Goal: Task Accomplishment & Management: Use online tool/utility

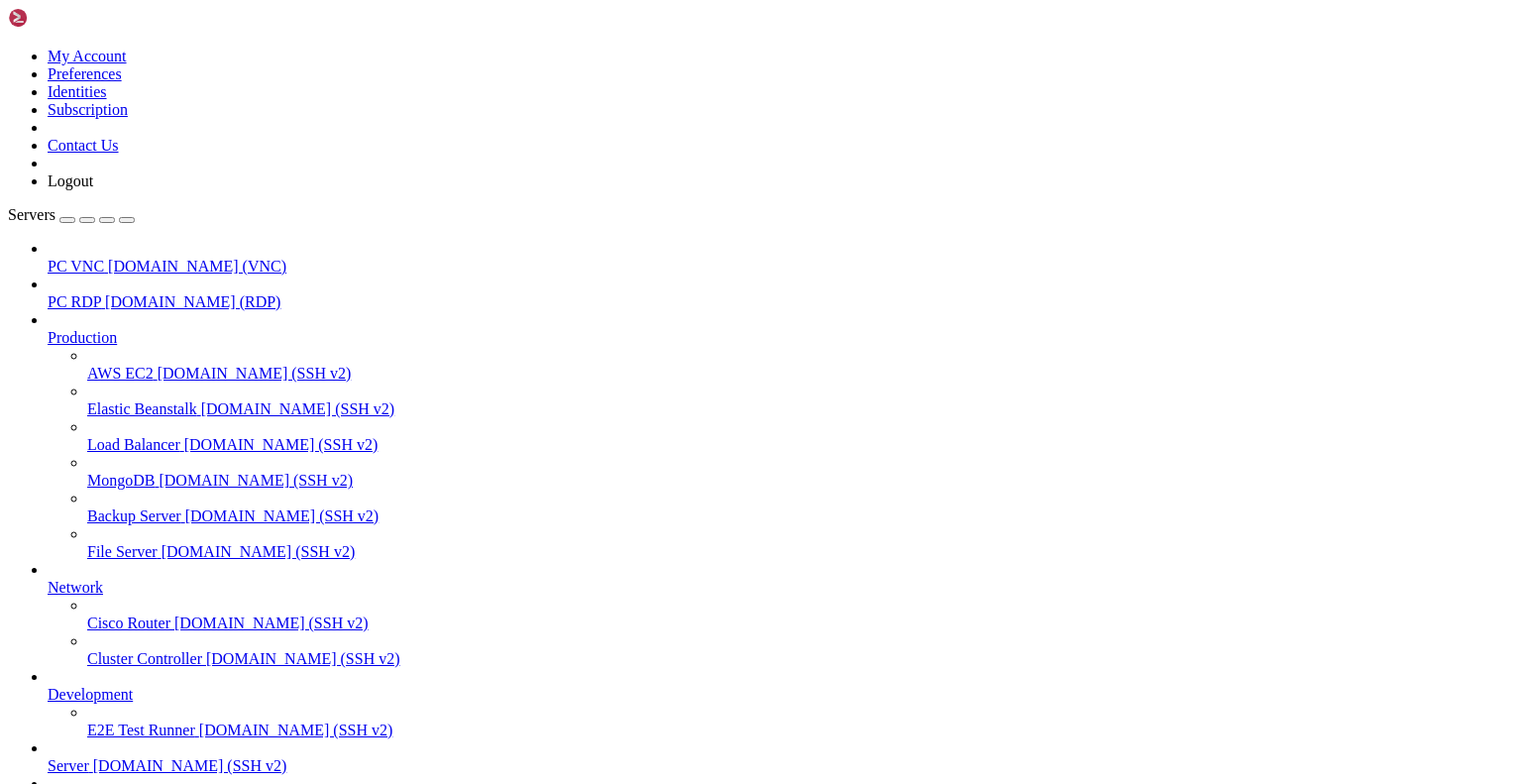
scroll to position [1, 0]
drag, startPoint x: 1443, startPoint y: 105, endPoint x: 1433, endPoint y: 78, distance: 28.8
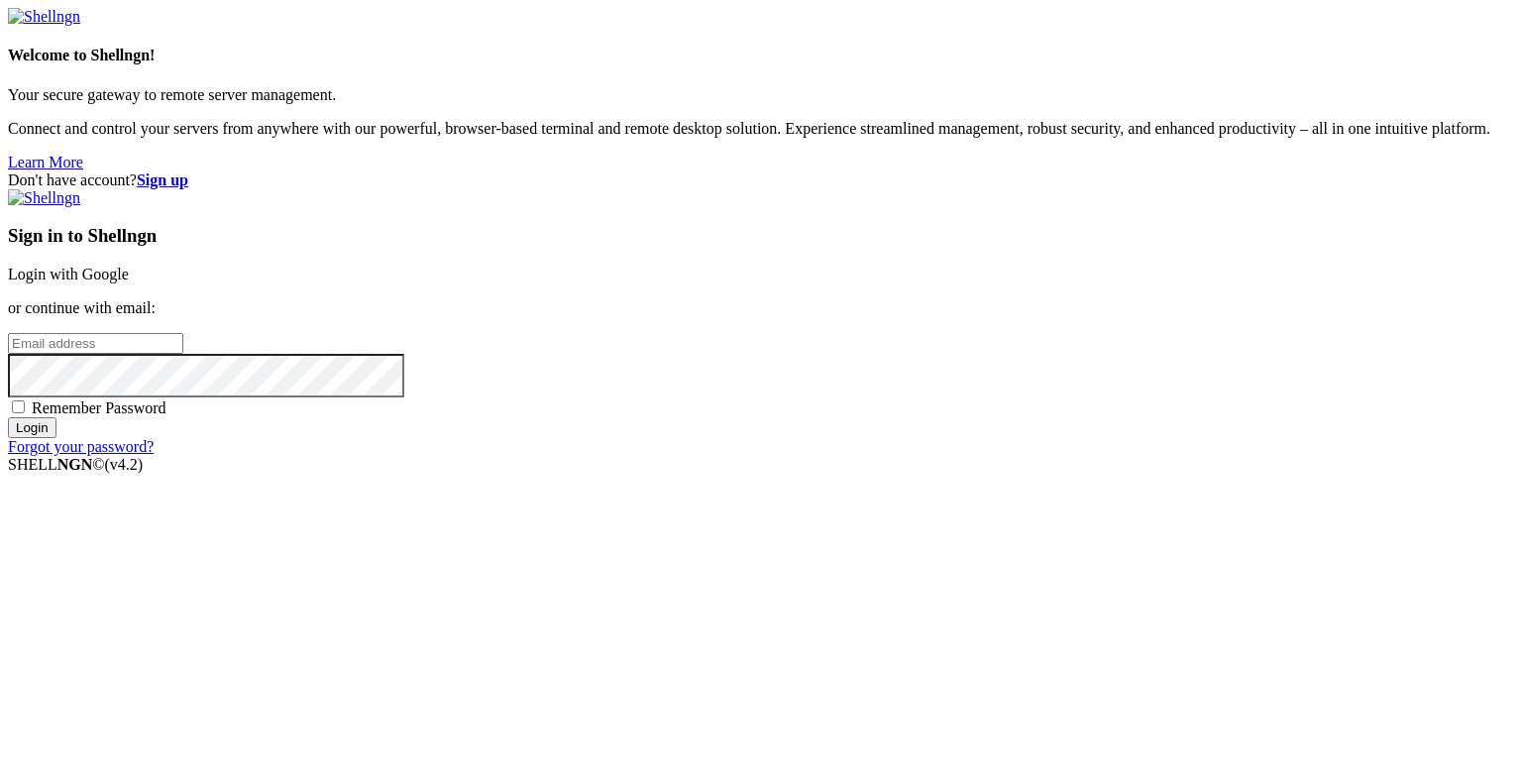
click at [183, 354] on input "email" at bounding box center [96, 343] width 175 height 21
click at [183, 354] on input "[EMAIL_ADDRESS][DOMAIN_NAME]" at bounding box center [96, 343] width 175 height 21
type input "[EMAIL_ADDRESS][DOMAIN_NAME]"
click at [166, 416] on span "Remember Password" at bounding box center [99, 407] width 135 height 17
click at [25, 413] on input "Remember Password" at bounding box center [18, 406] width 13 height 13
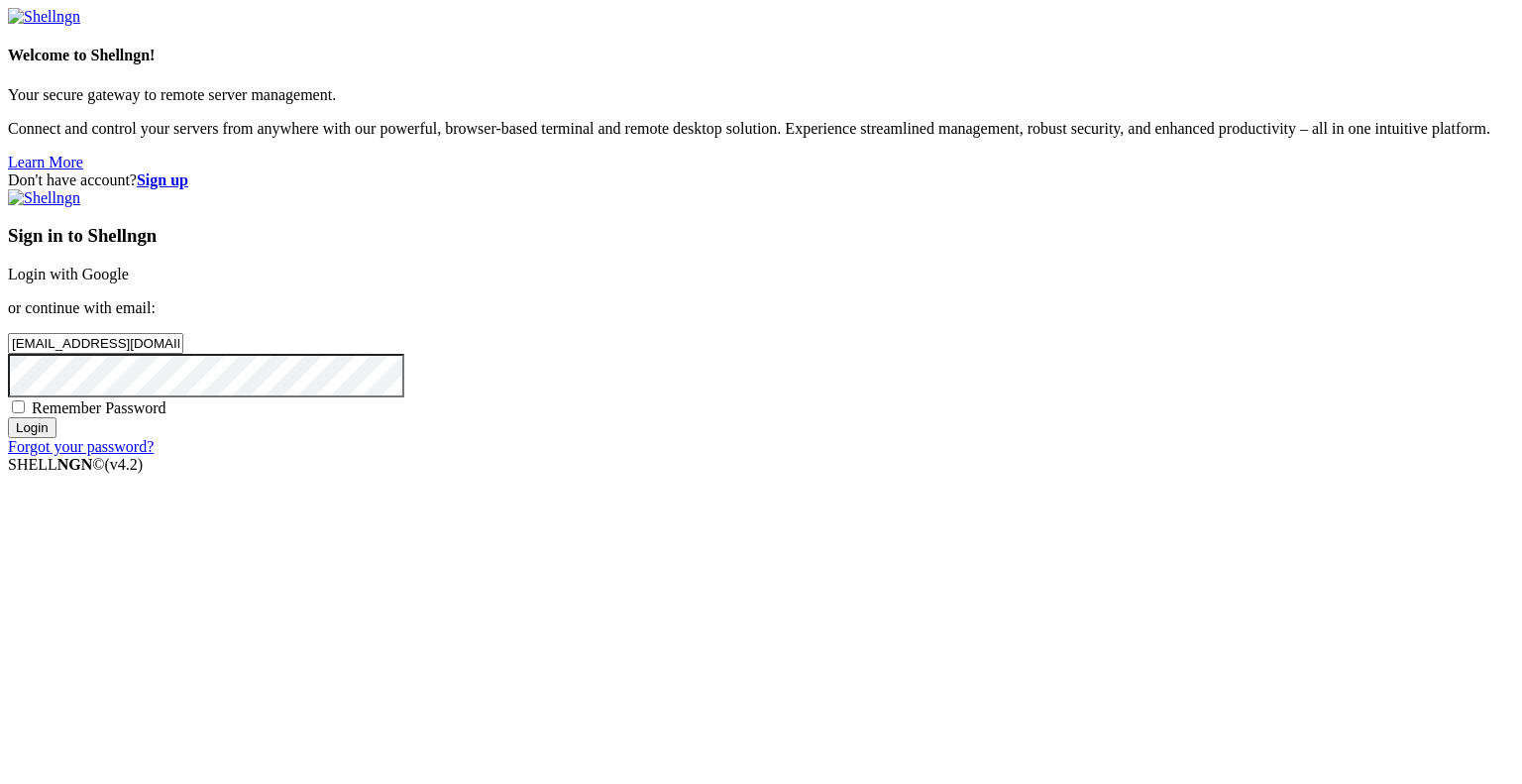
checkbox input "true"
click at [57, 438] on input "Login" at bounding box center [32, 427] width 49 height 21
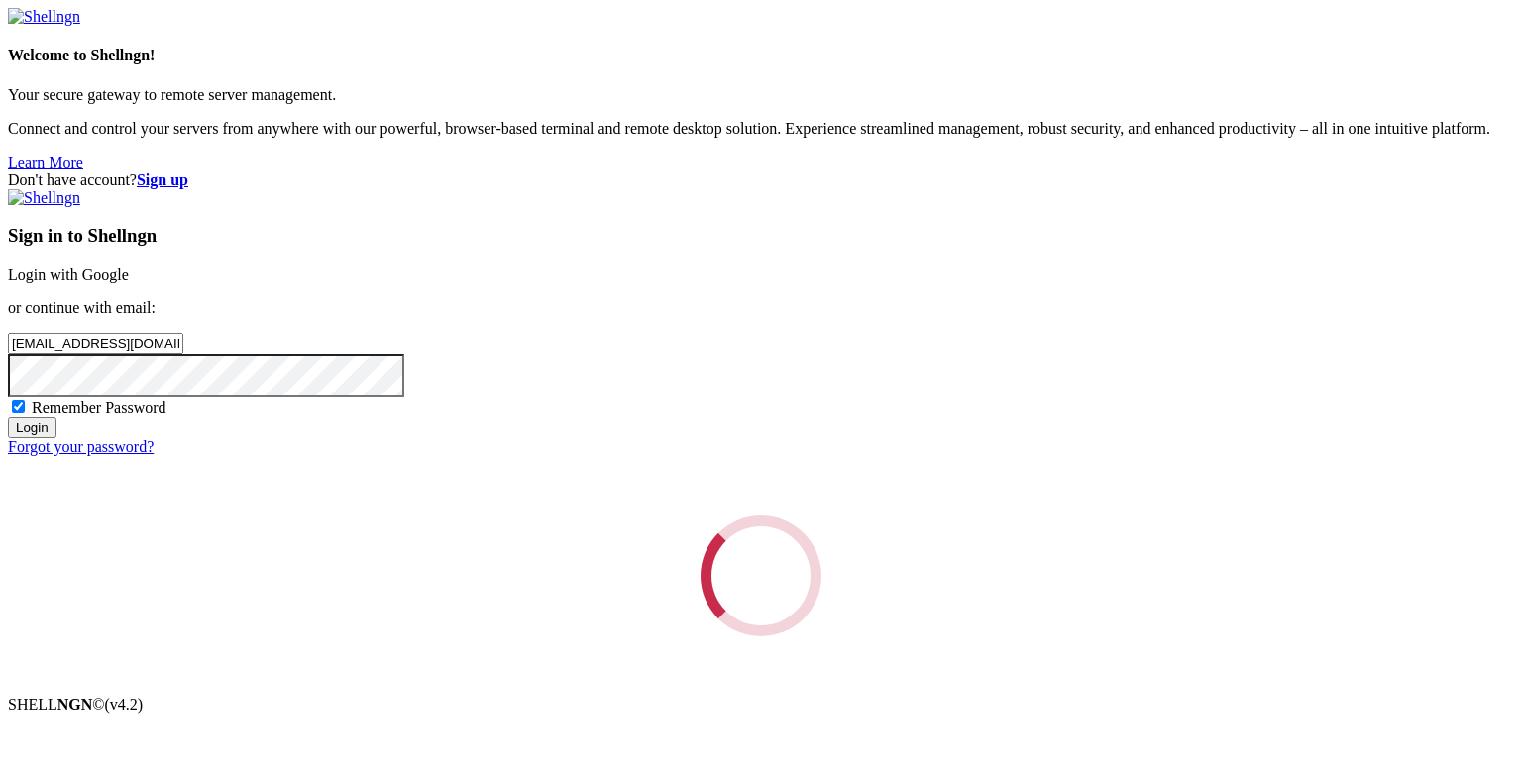
click at [903, 568] on div "Loading..." at bounding box center [761, 575] width 1506 height 121
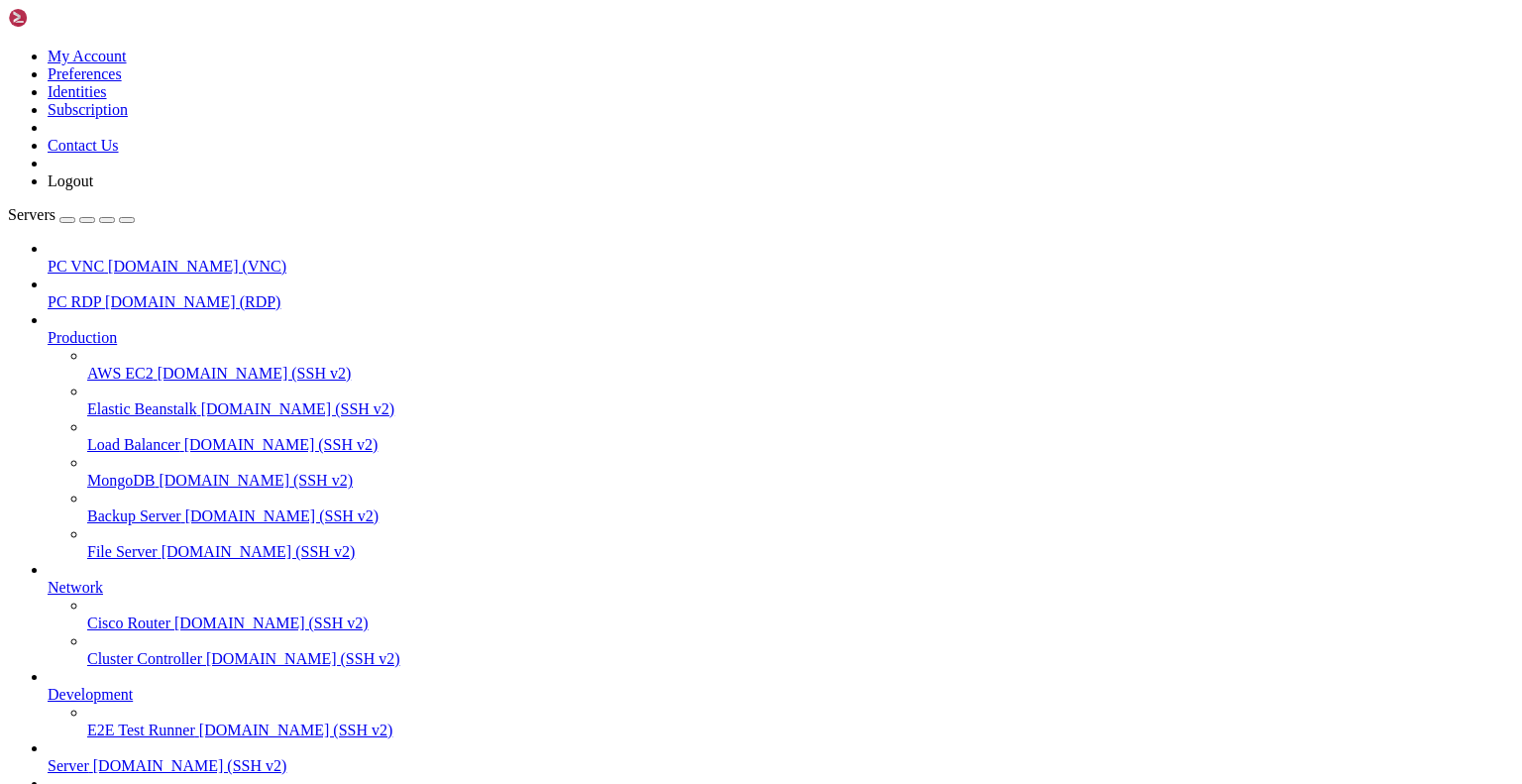
scroll to position [22698, 0]
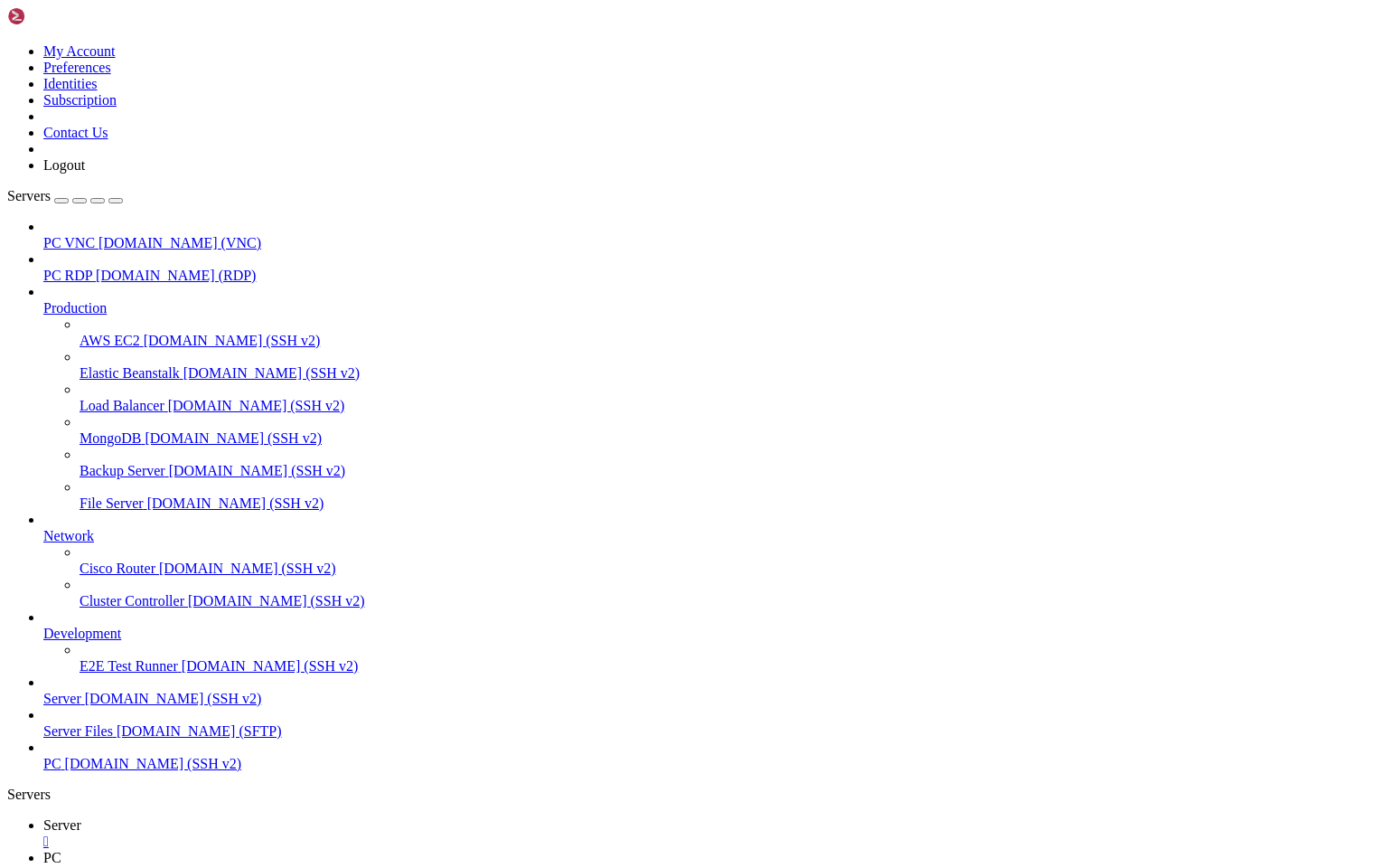
scroll to position [20579, 0]
click at [7, 44] on link at bounding box center [7, 44] width 0 height 0
click at [7, 44] on icon at bounding box center [7, 44] width 0 height 0
click at [115, 201] on icon "button" at bounding box center [115, 201] width 0 height 0
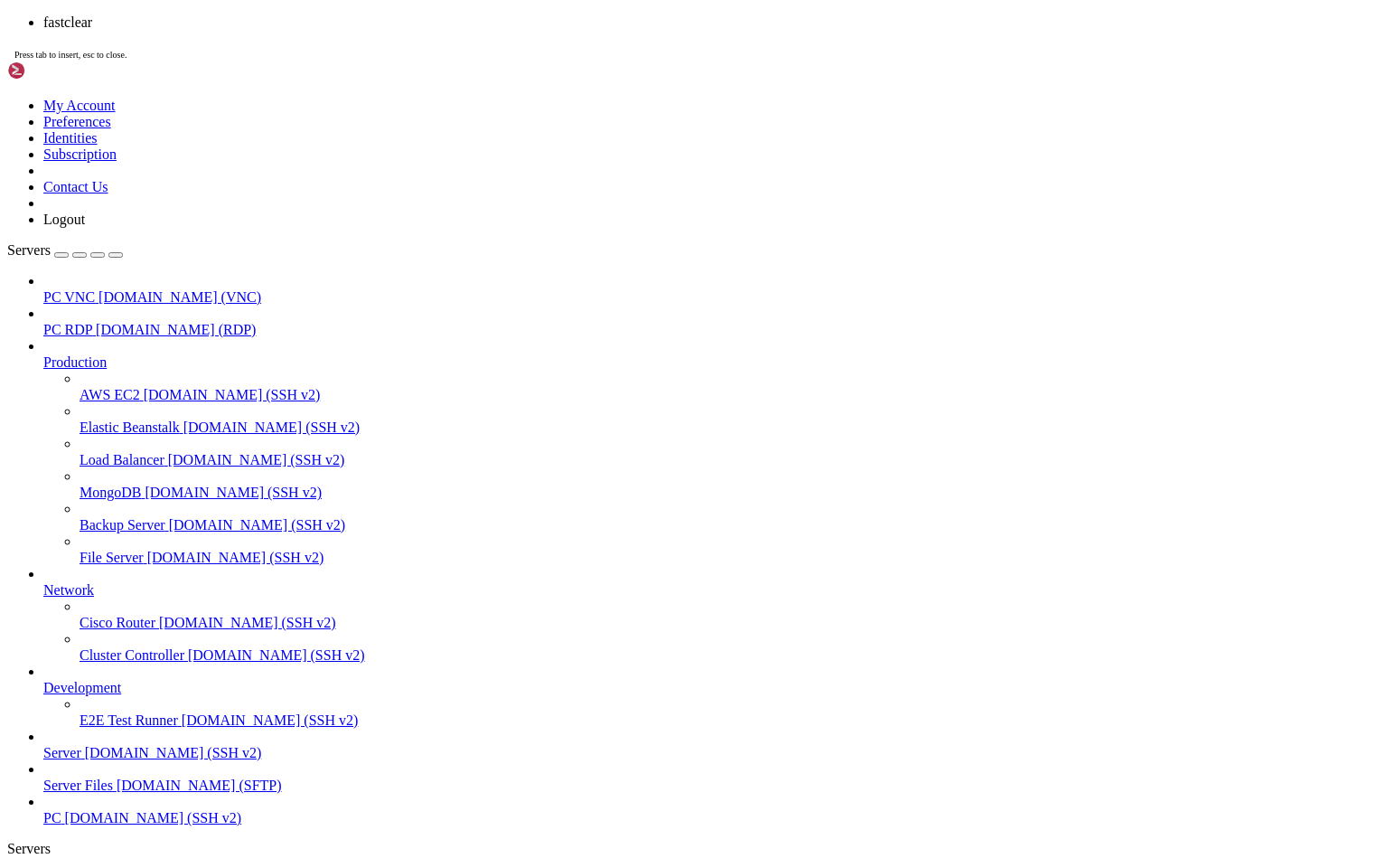
scroll to position [0, 0]
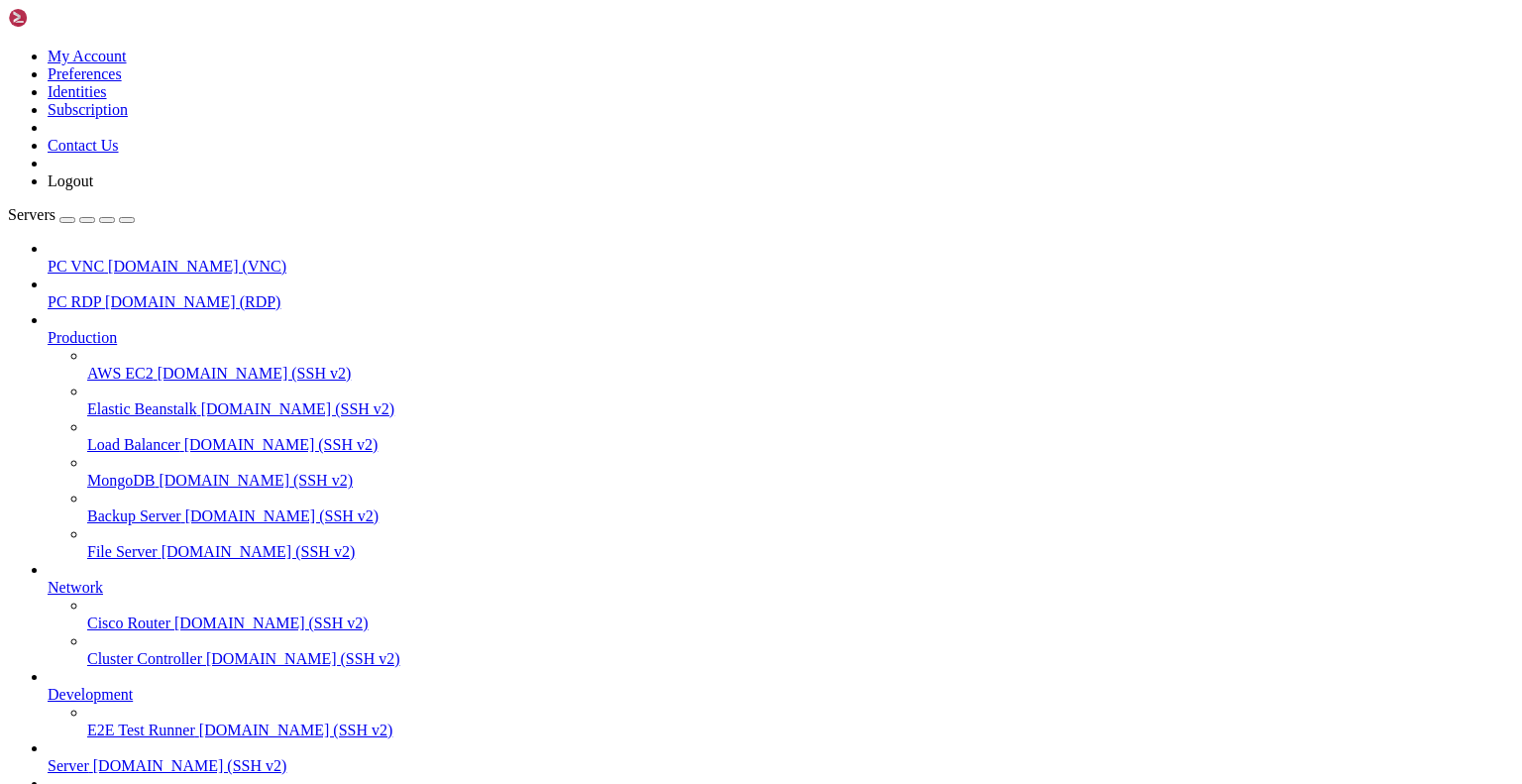
scroll to position [0, 0]
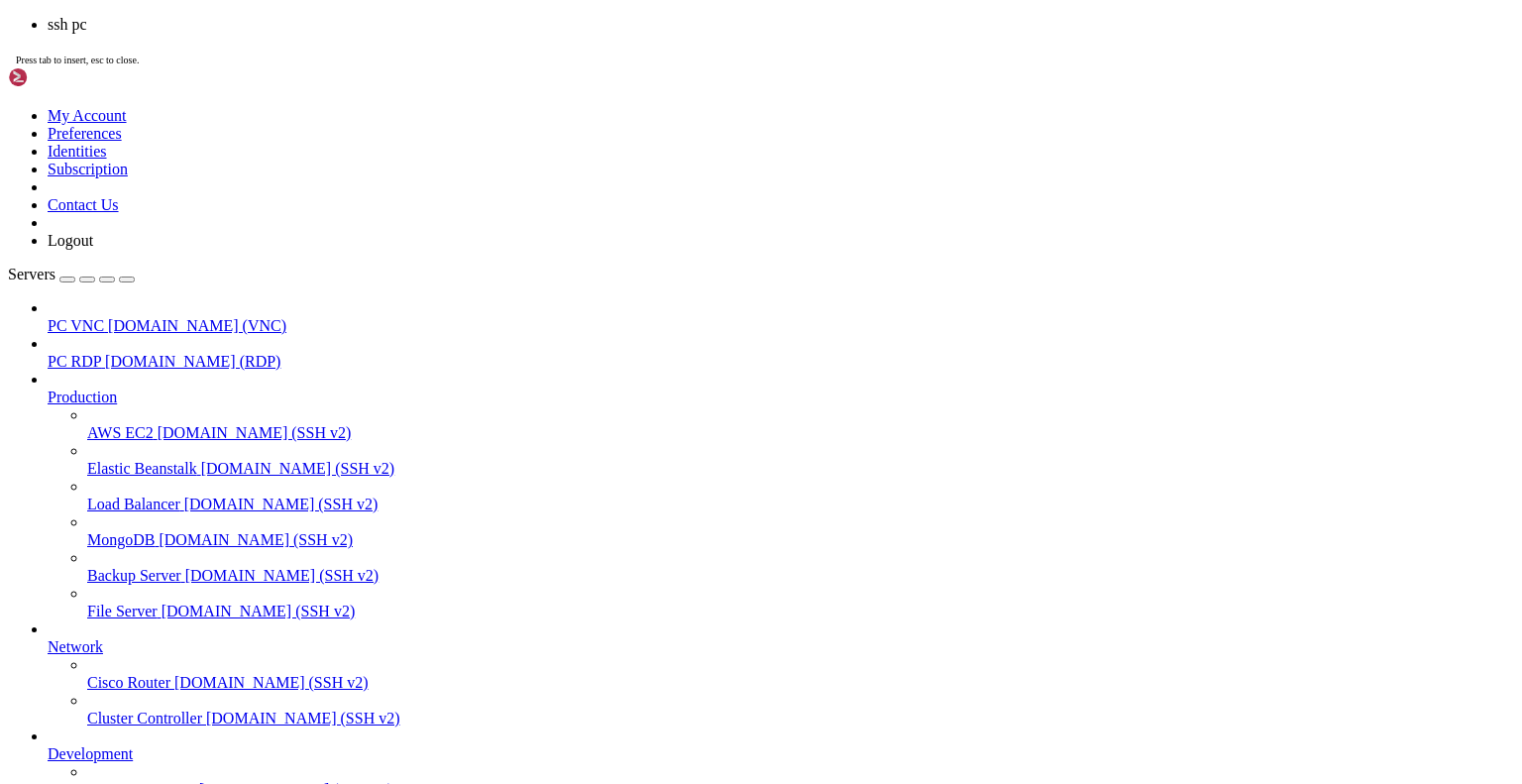
scroll to position [142, 0]
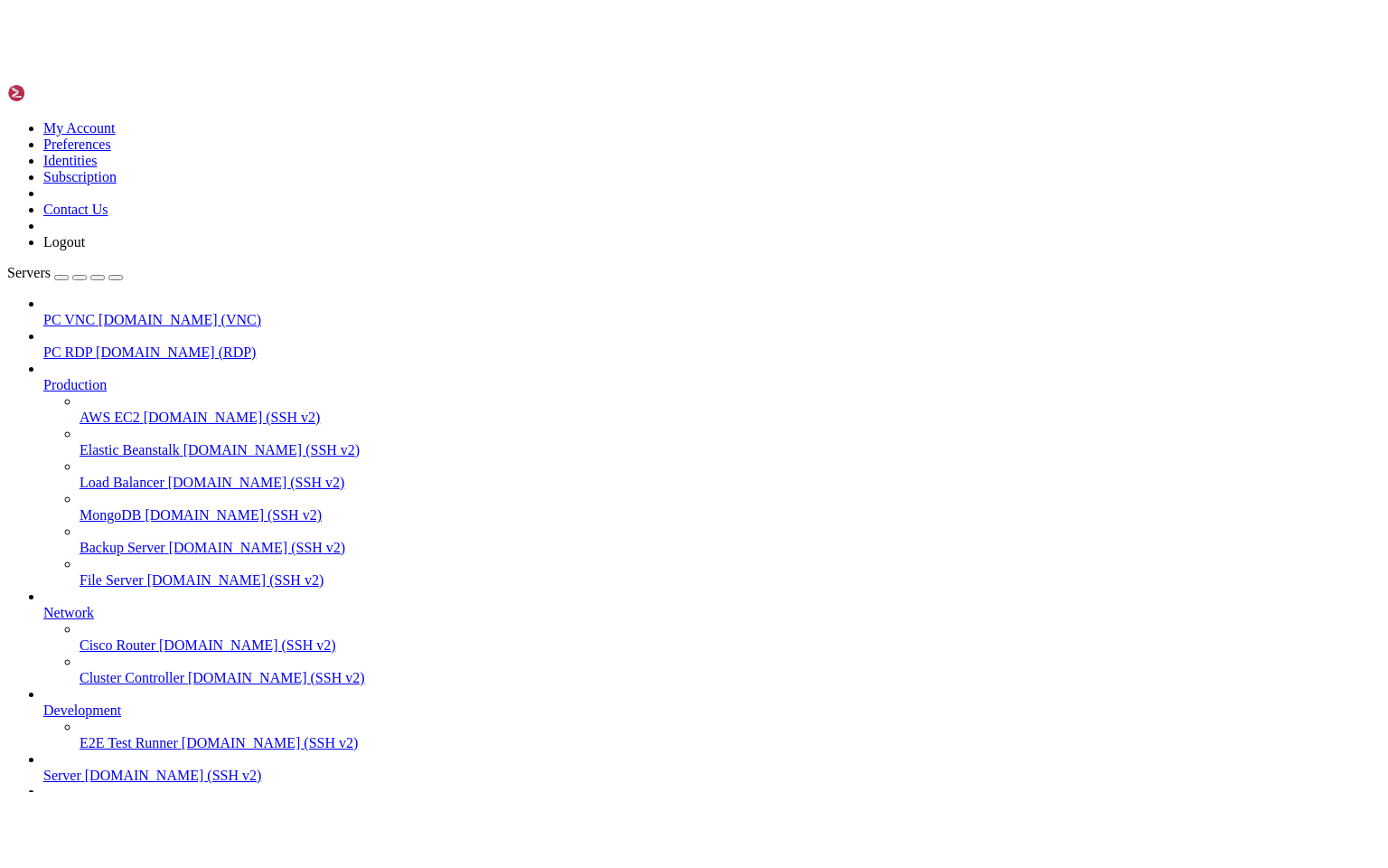
scroll to position [342, 0]
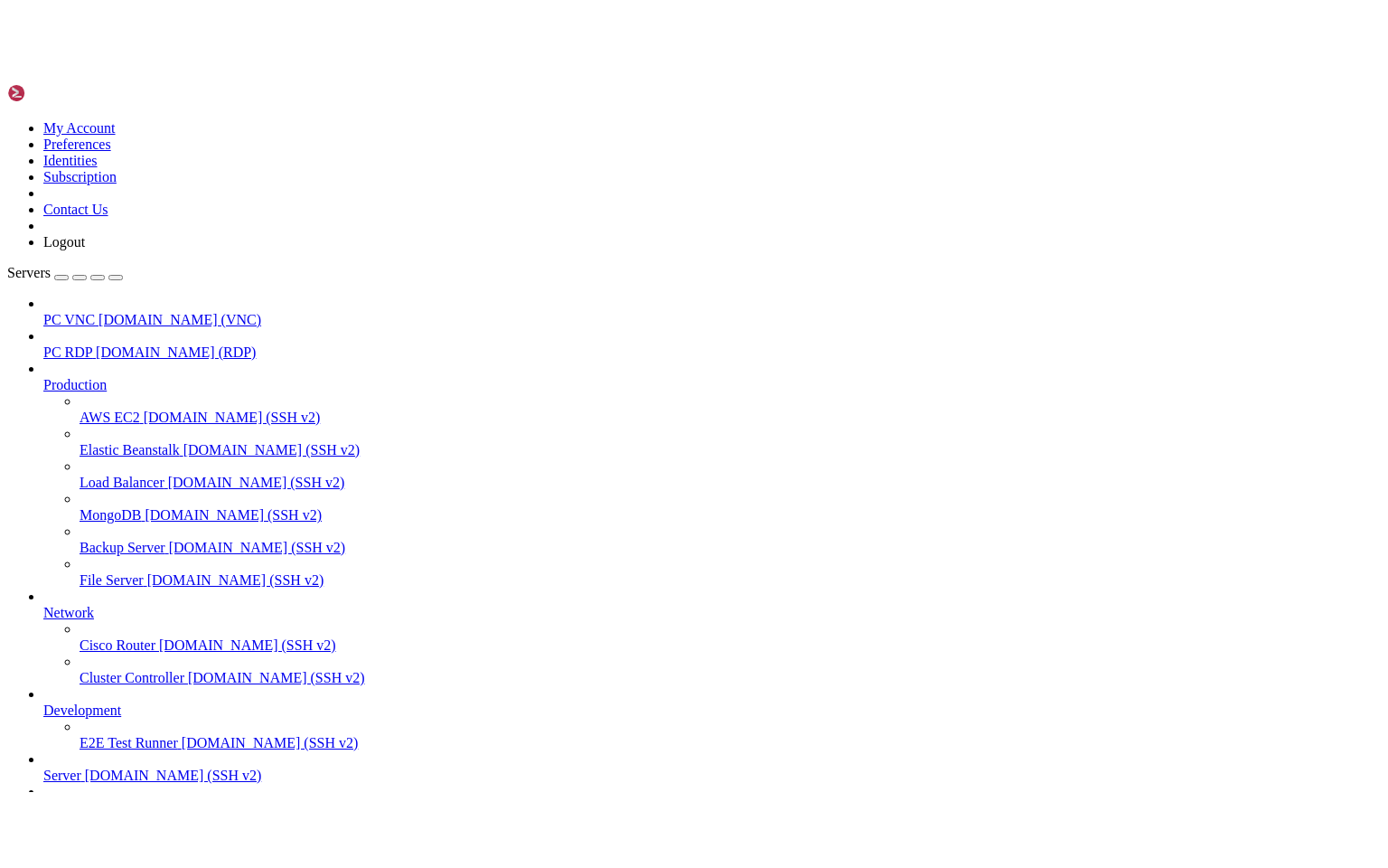
scroll to position [179, 0]
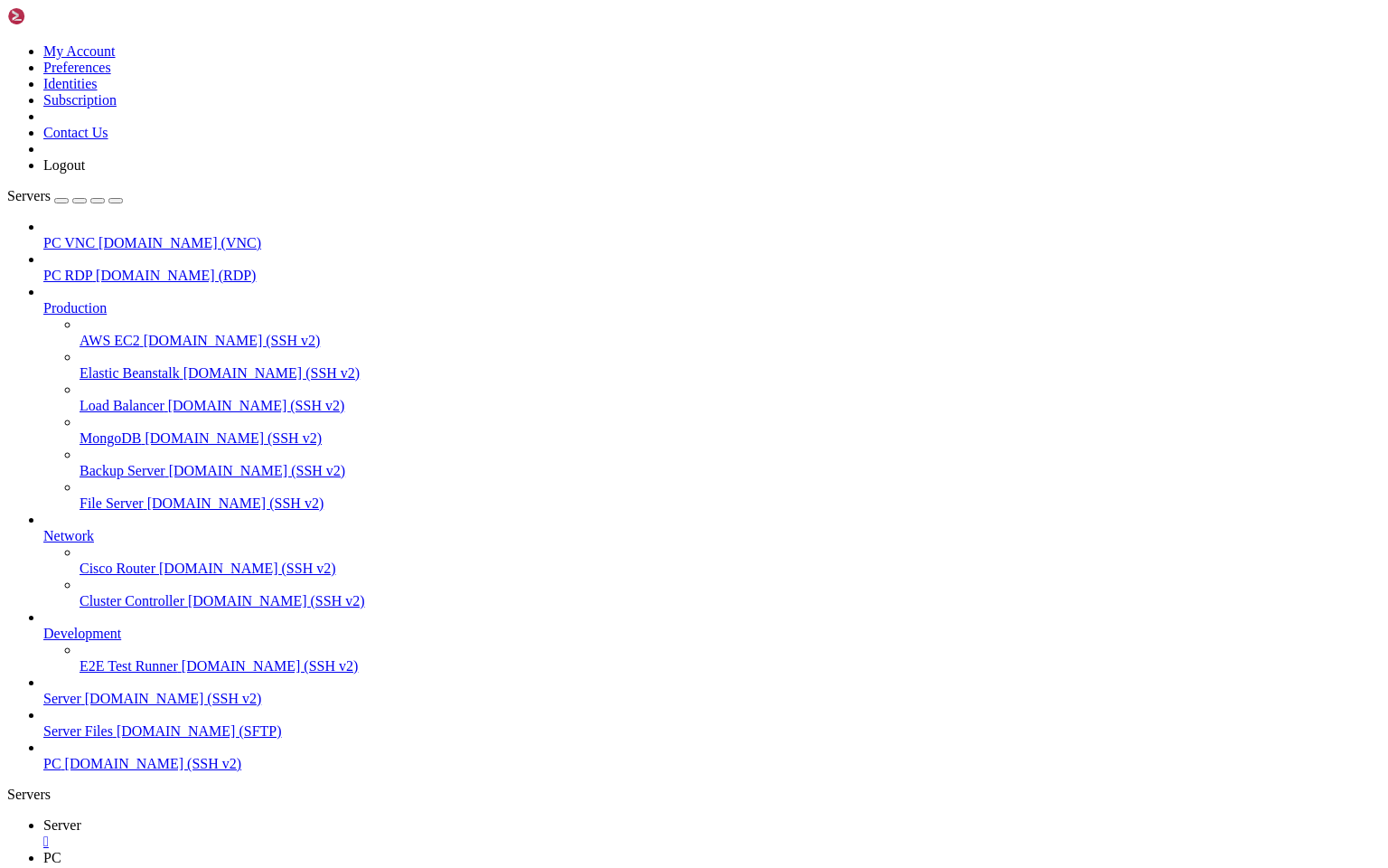
scroll to position [16, 0]
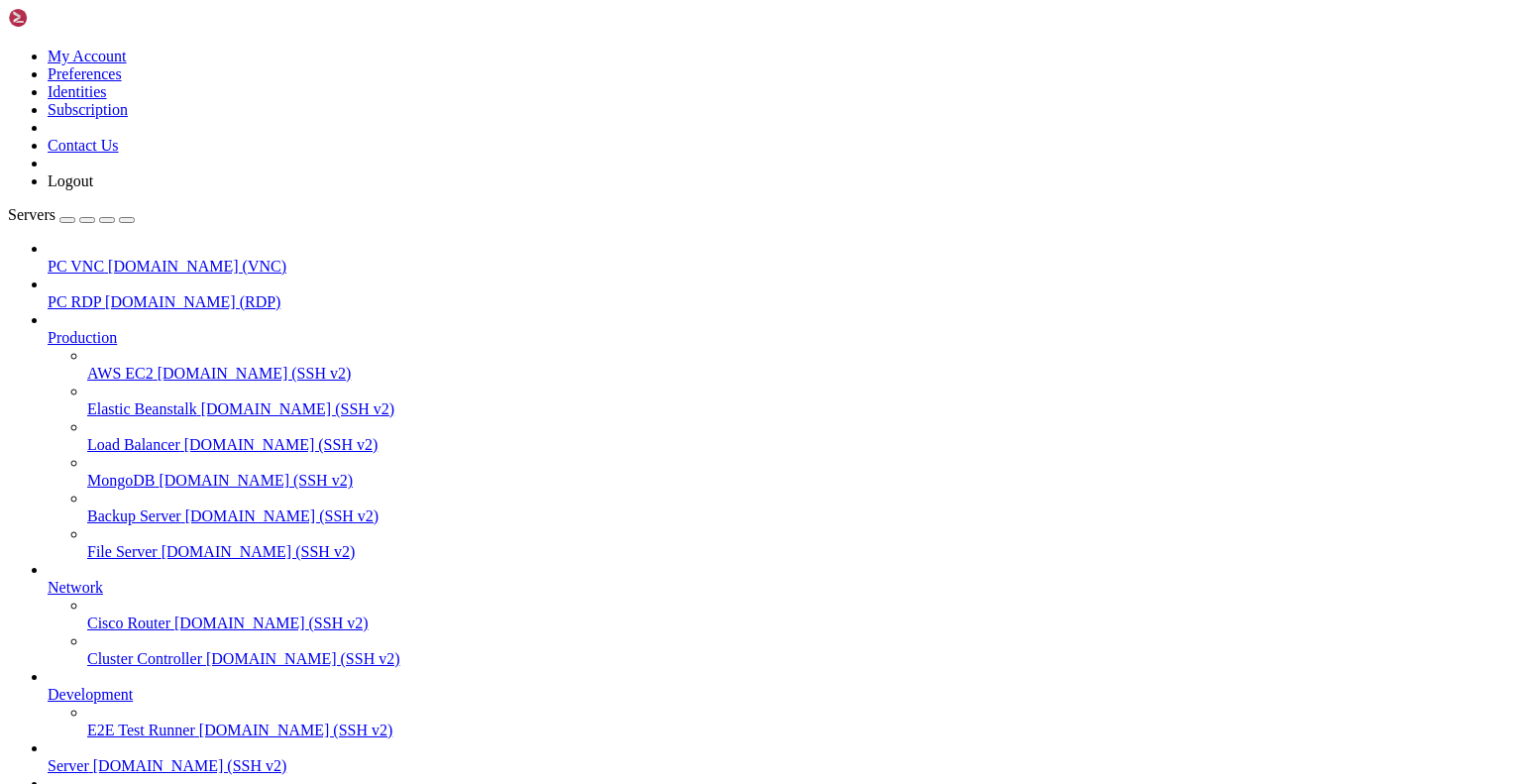
scroll to position [910, 0]
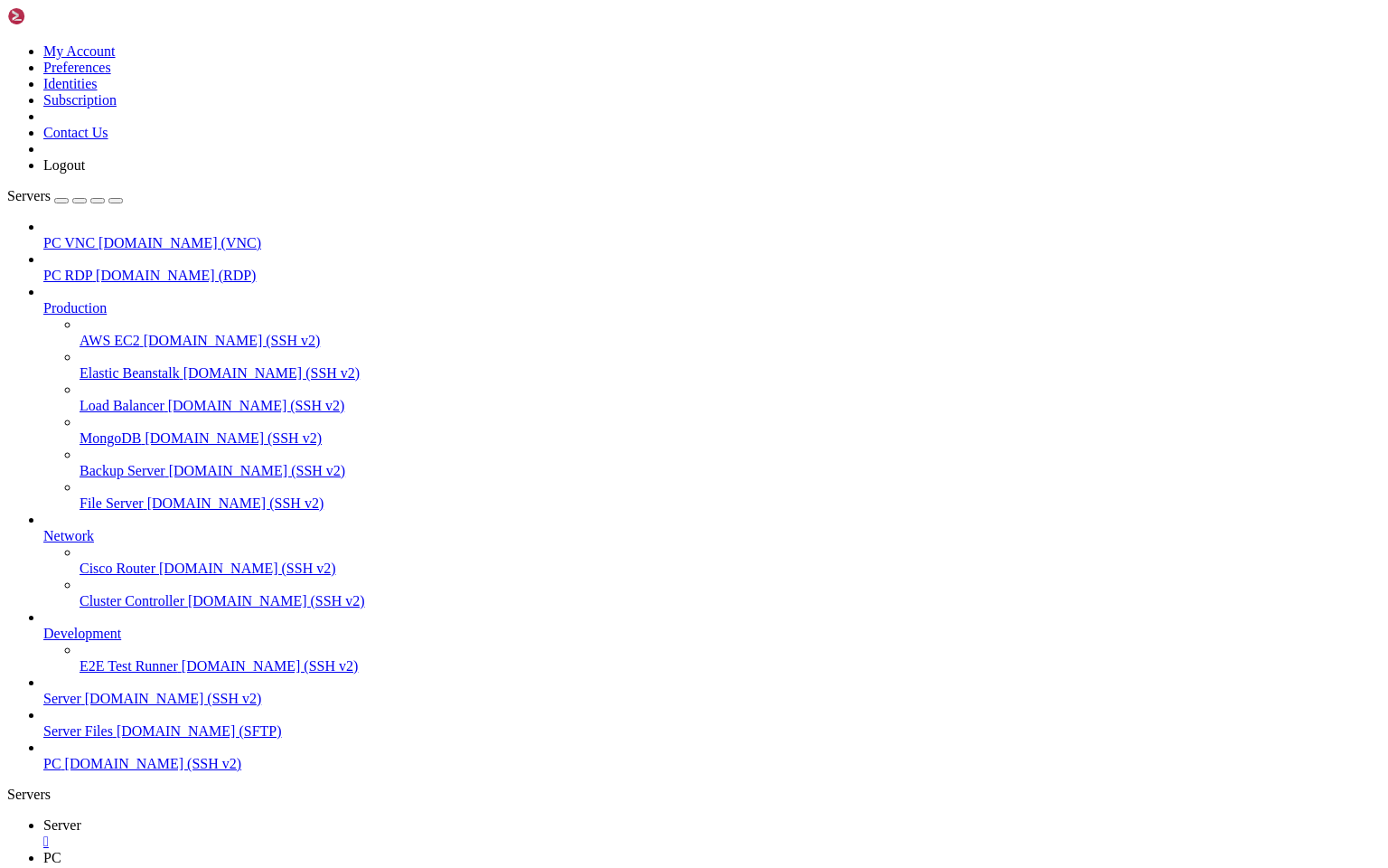
scroll to position [179, 0]
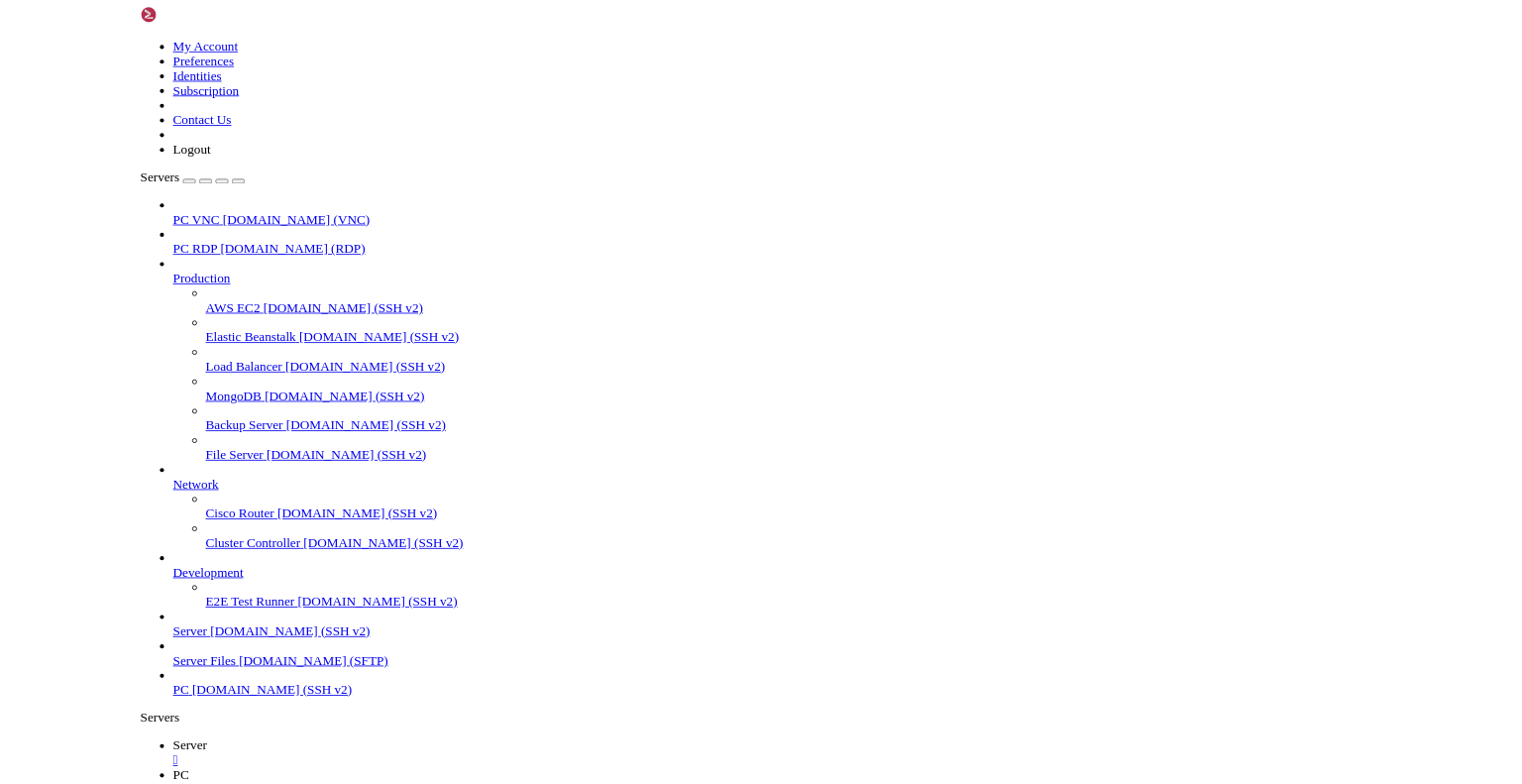
scroll to position [375, 0]
